Goal: Check status: Check status

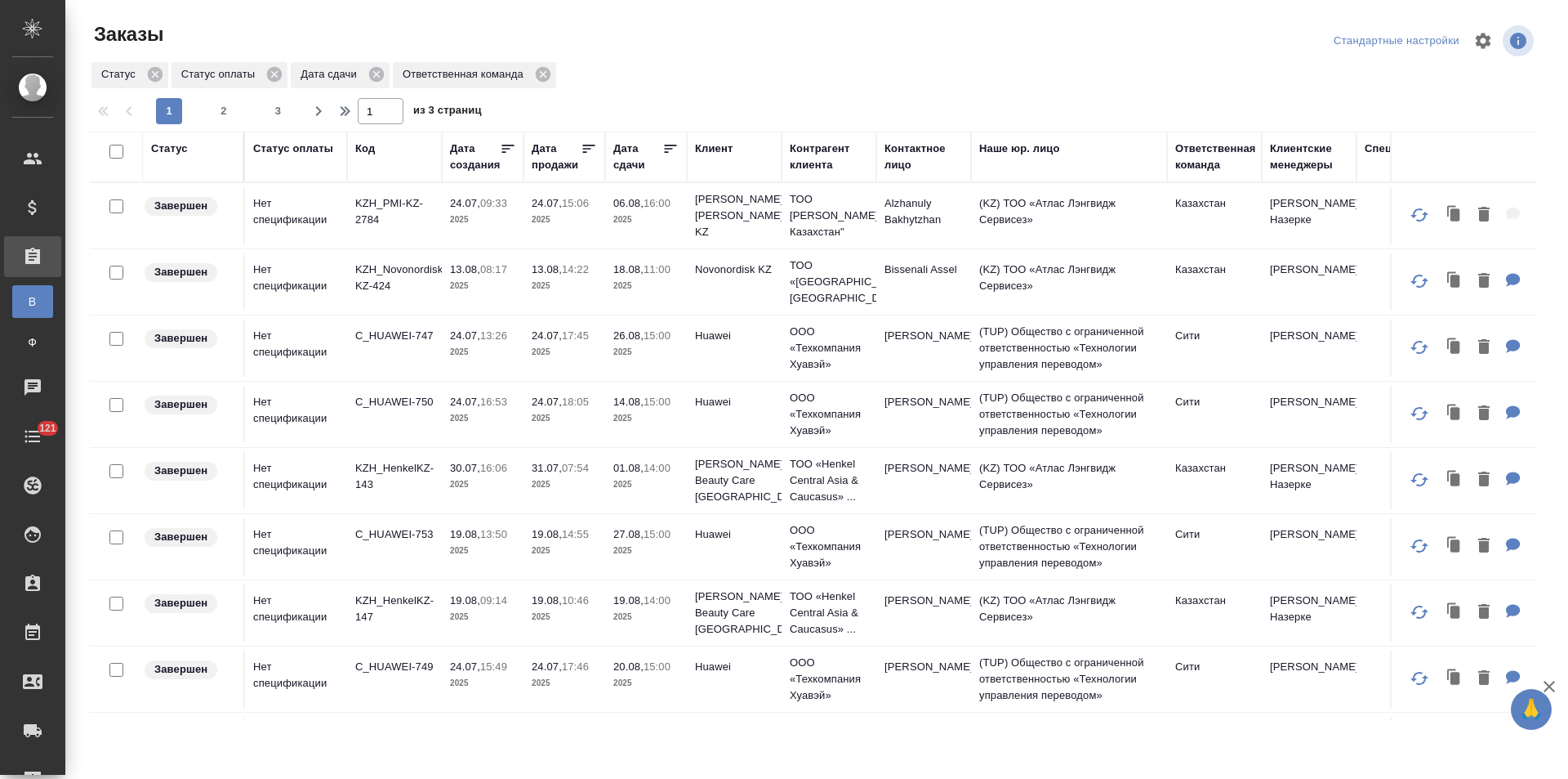
click at [177, 152] on div "Статус" at bounding box center [169, 149] width 36 height 17
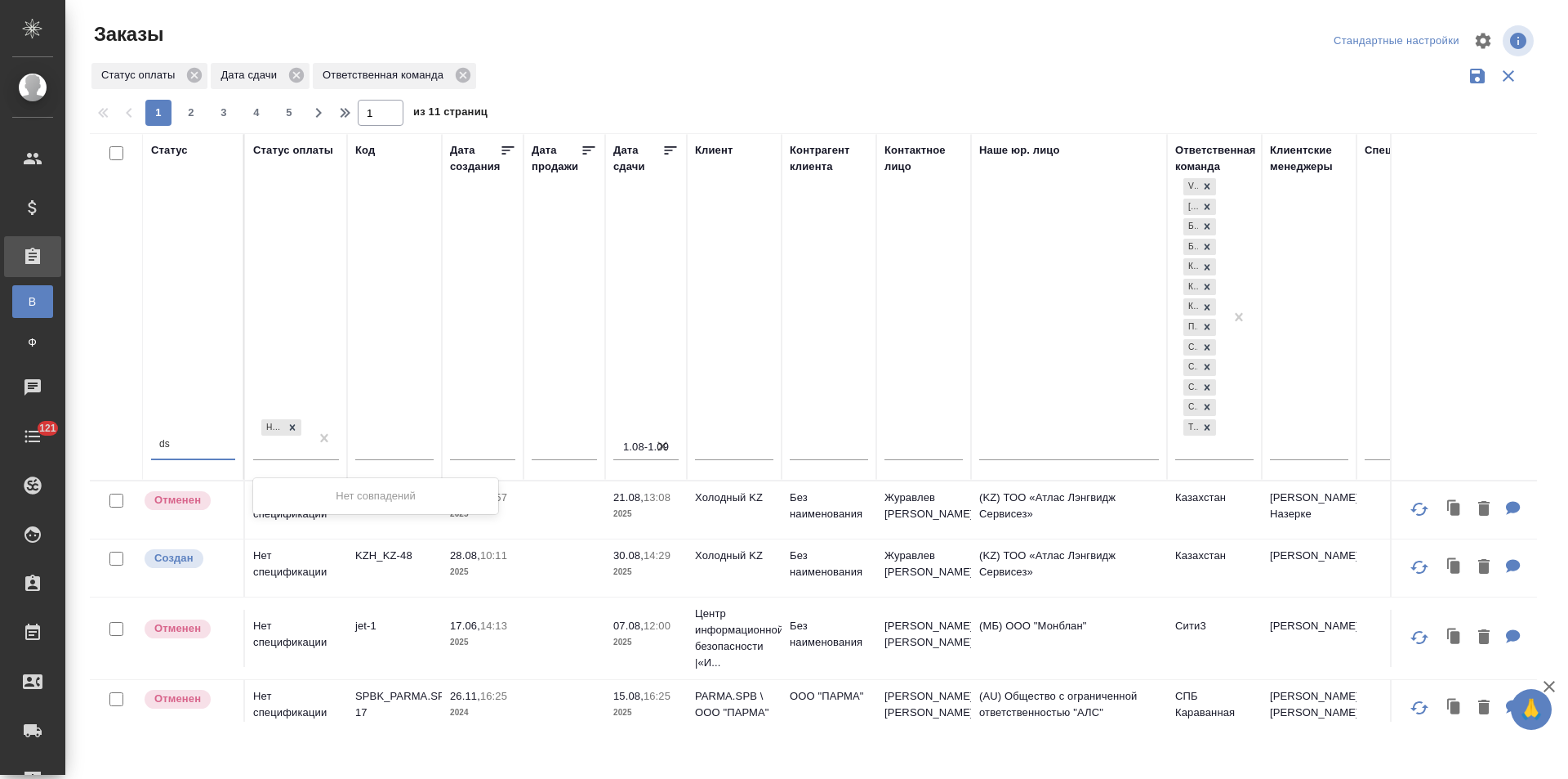
type input "d"
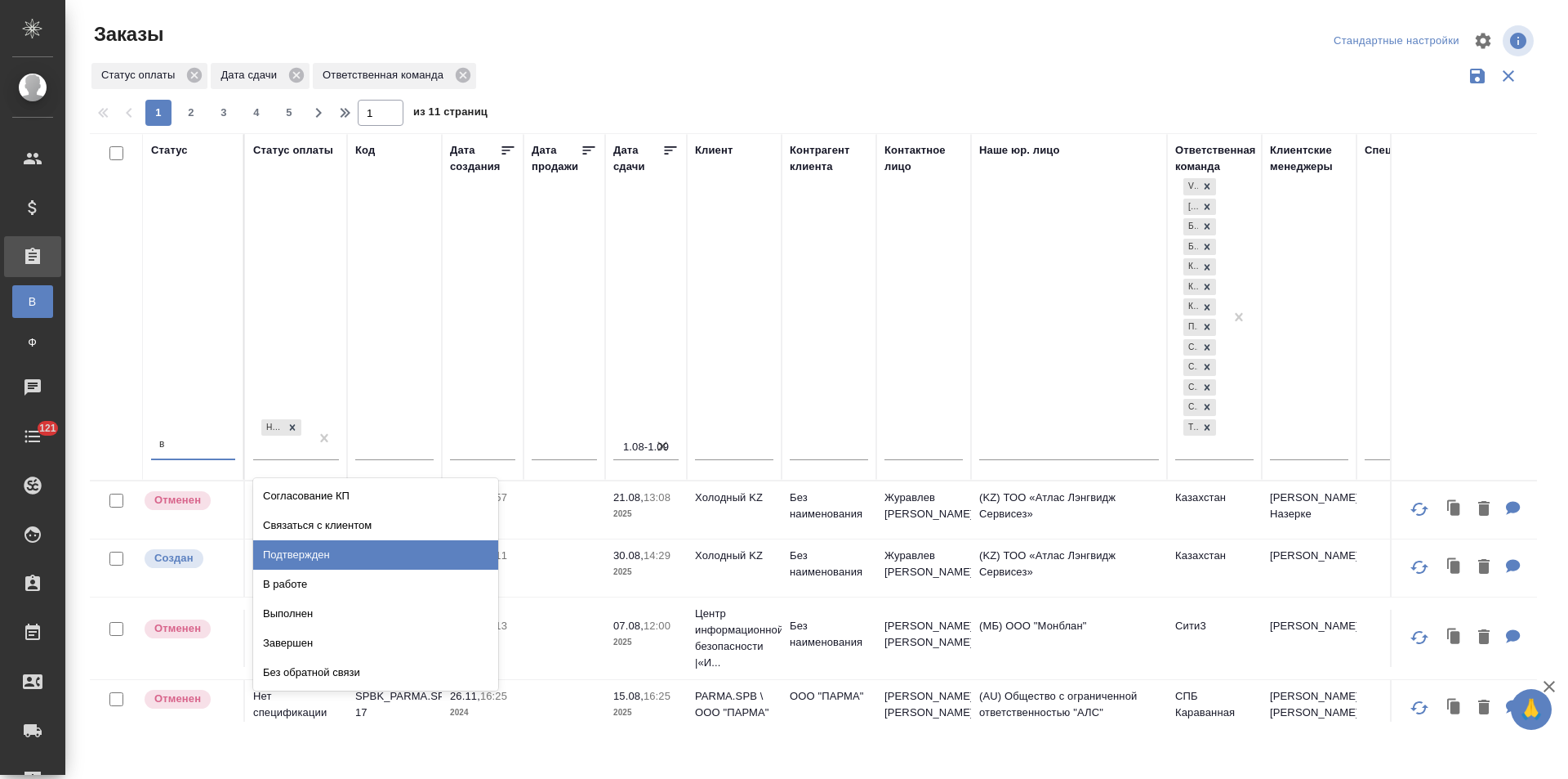
type input "вы"
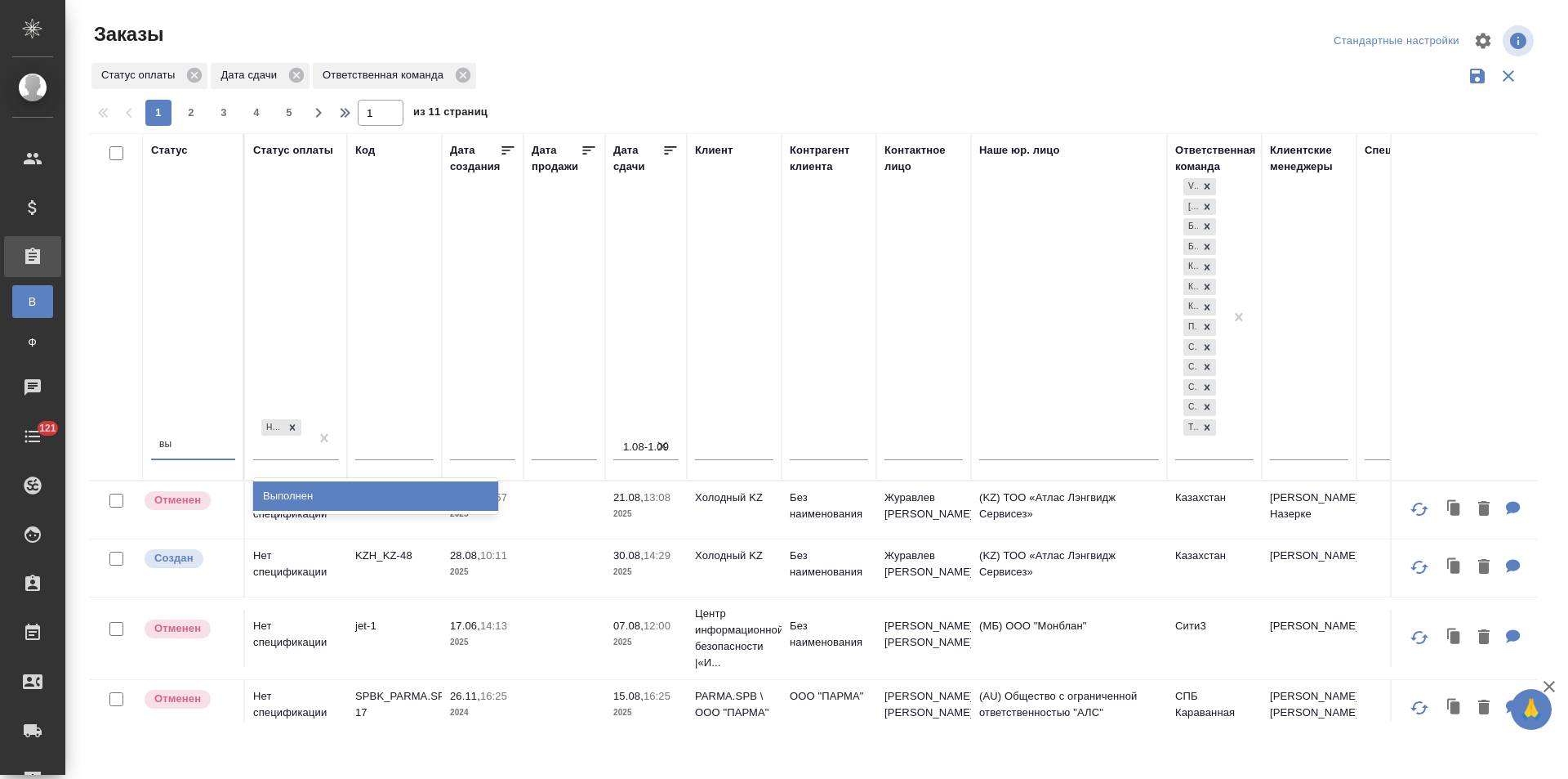
click at [313, 498] on div "Выполнен" at bounding box center [375, 496] width 245 height 30
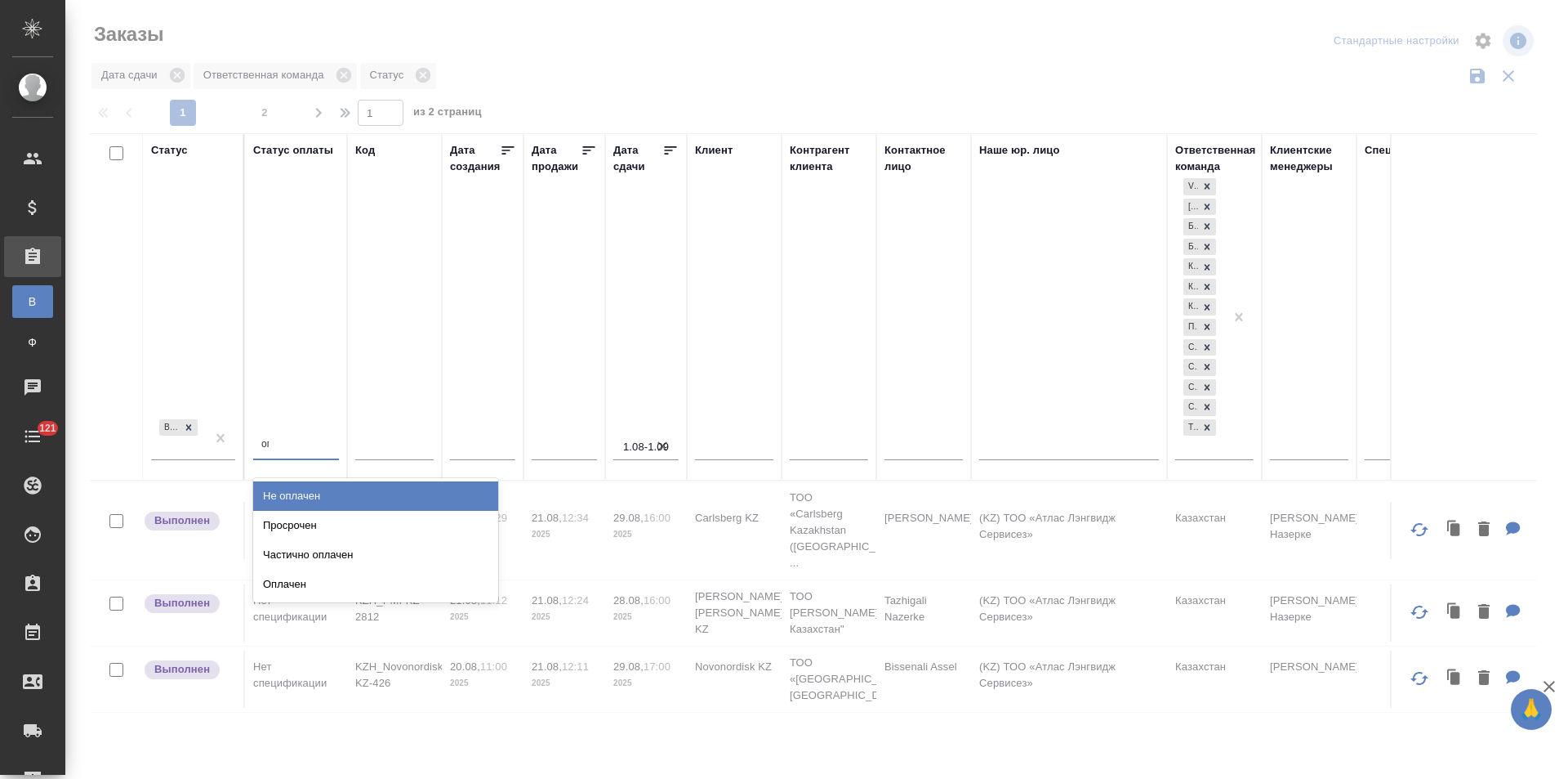
type input "опл"
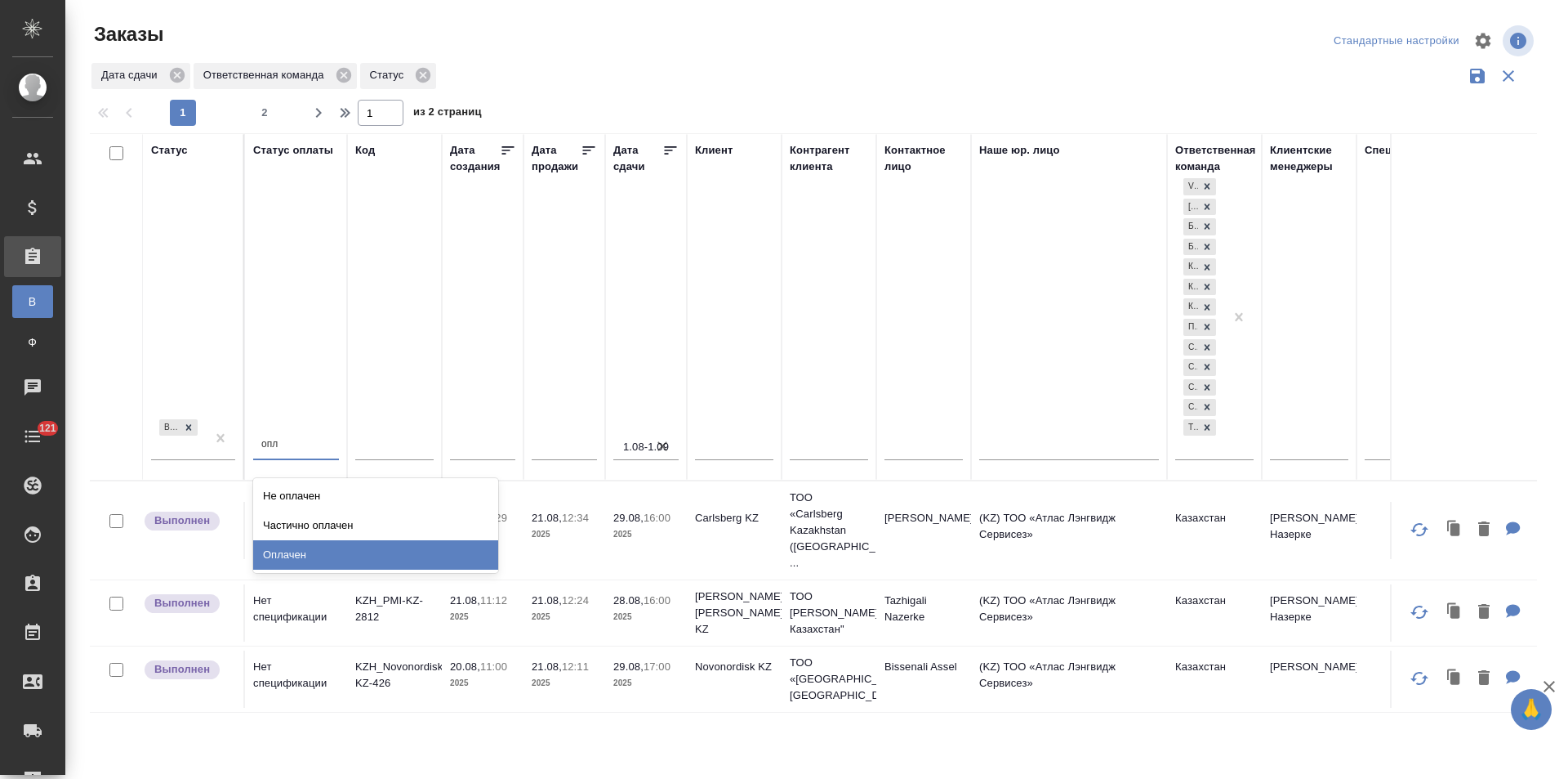
click at [326, 552] on div "Оплачен" at bounding box center [375, 555] width 245 height 30
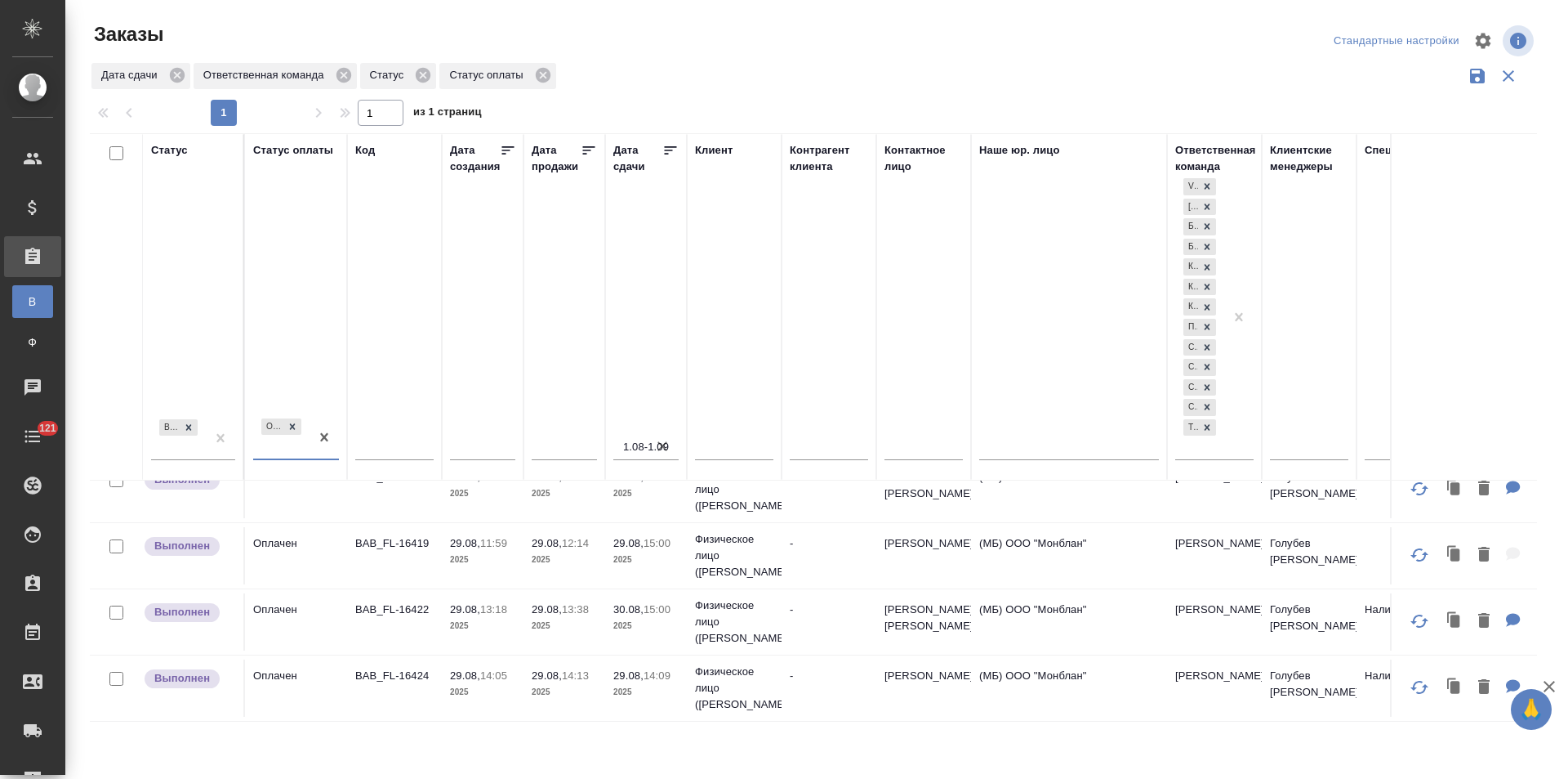
scroll to position [442, 0]
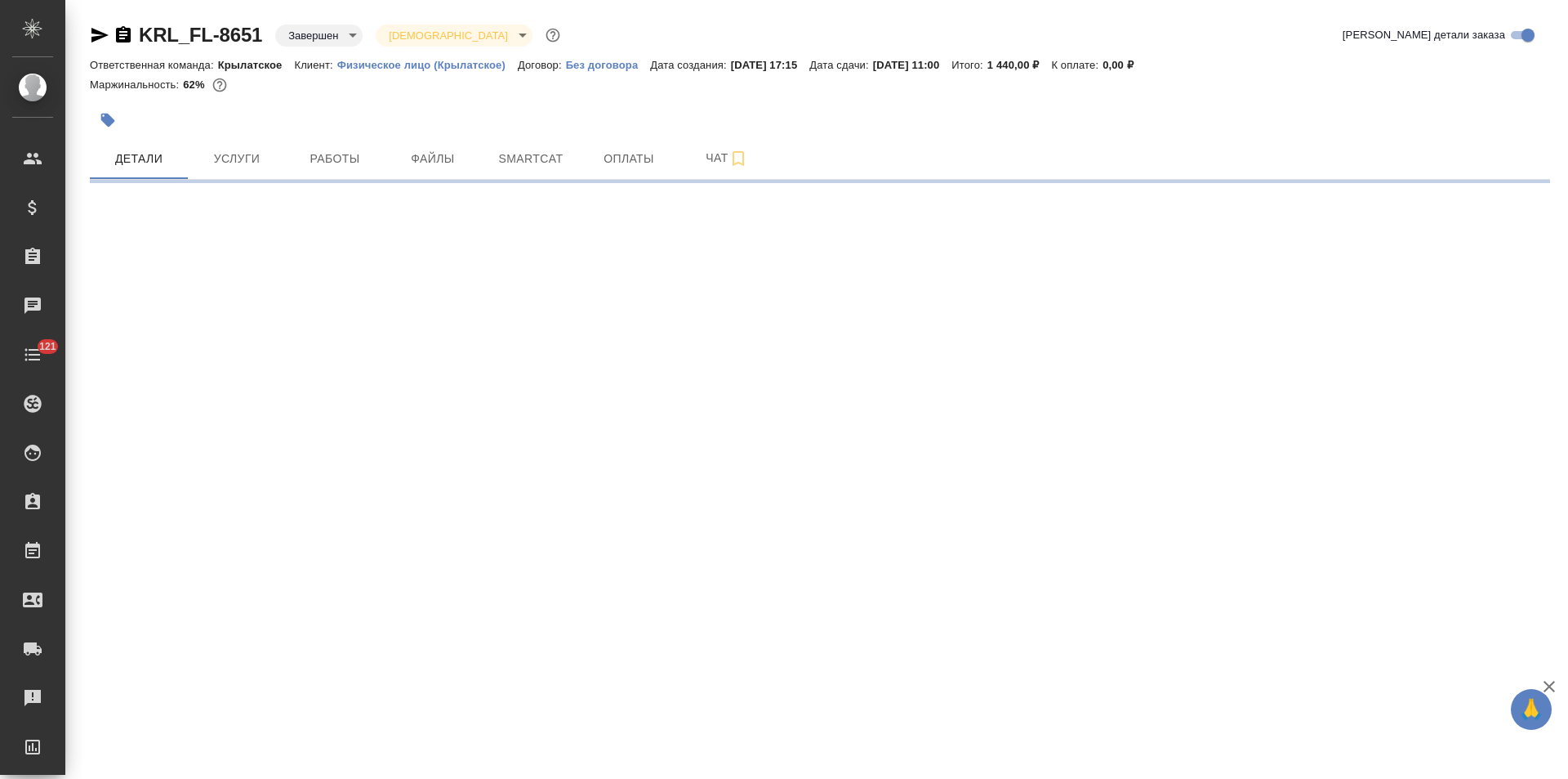
select select "RU"
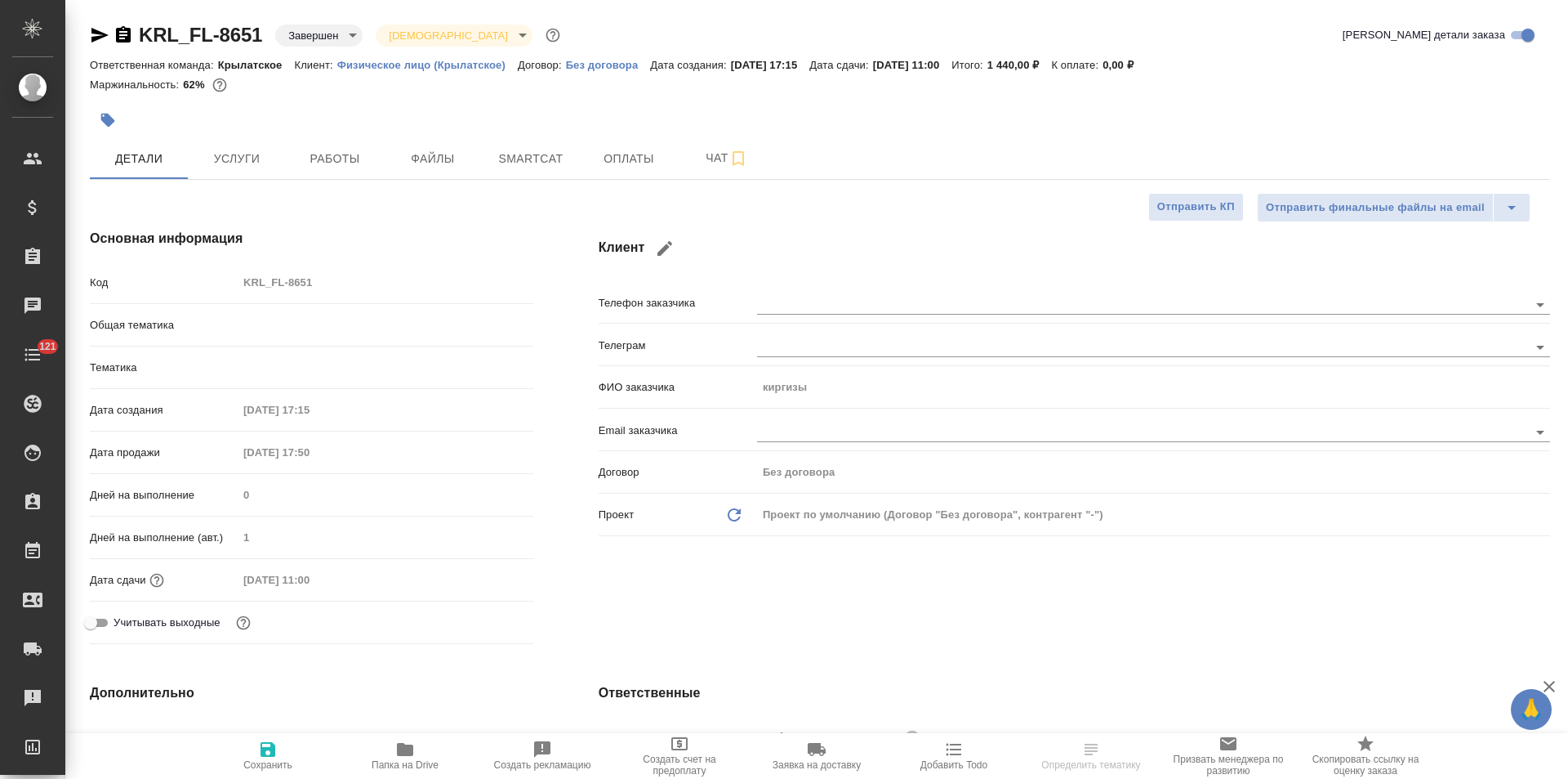
type textarea "x"
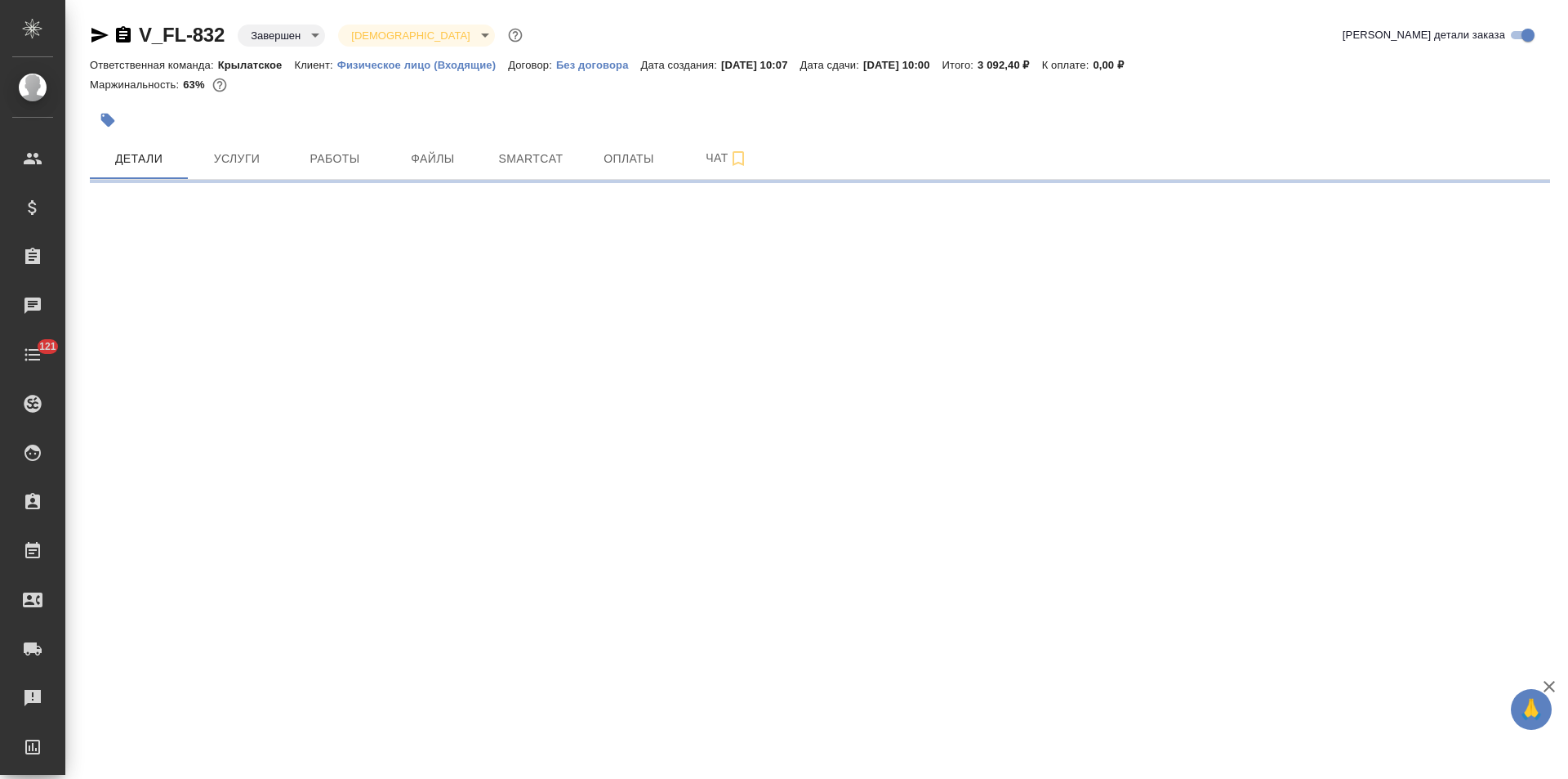
select select "RU"
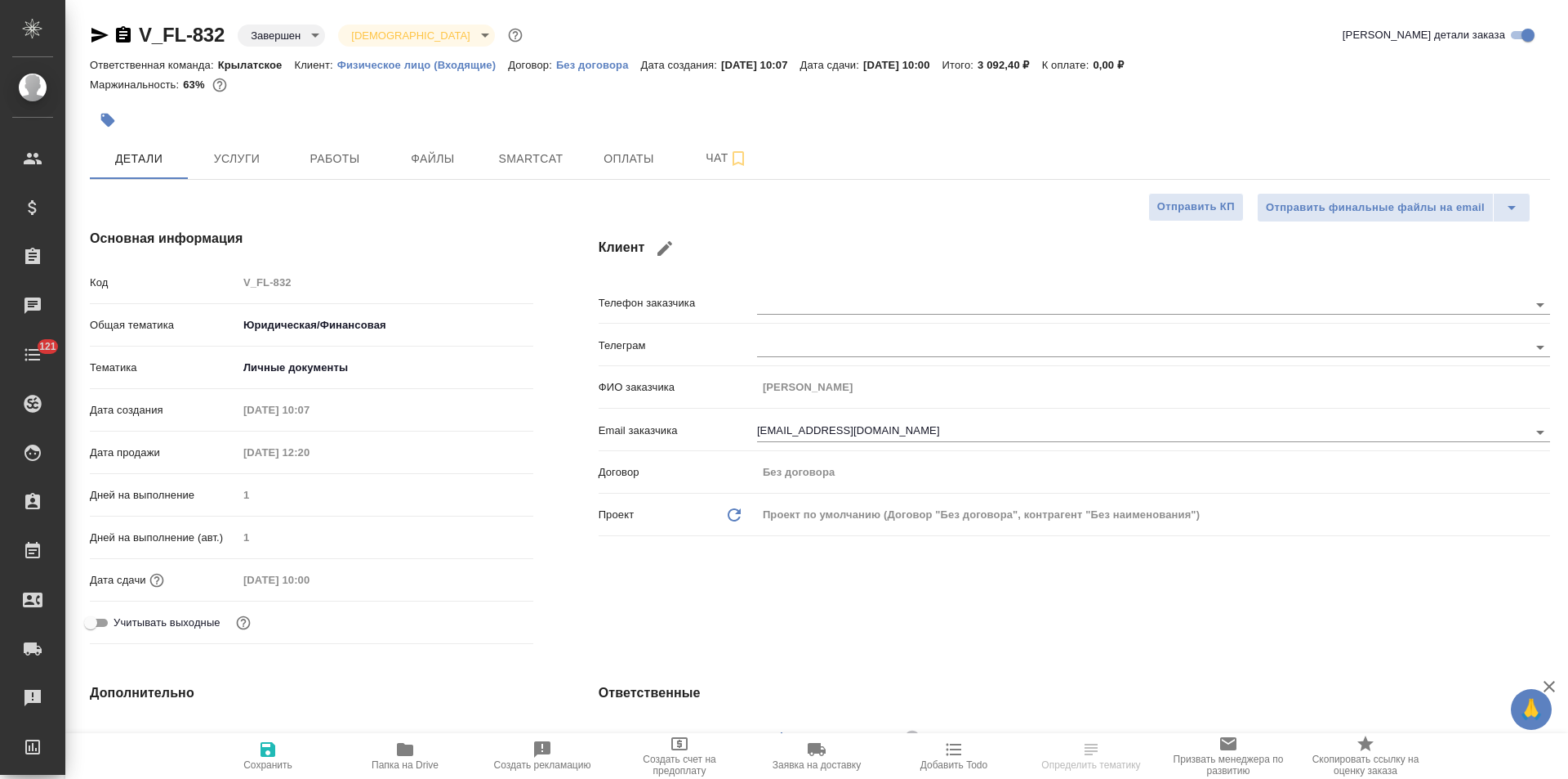
type textarea "x"
